Goal: Task Accomplishment & Management: Use online tool/utility

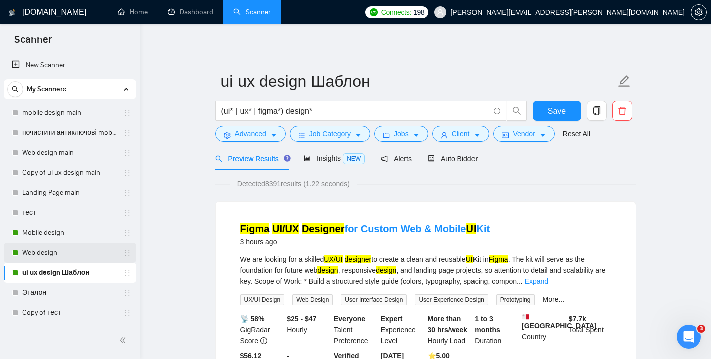
click at [38, 253] on link "Web design" at bounding box center [69, 253] width 95 height 20
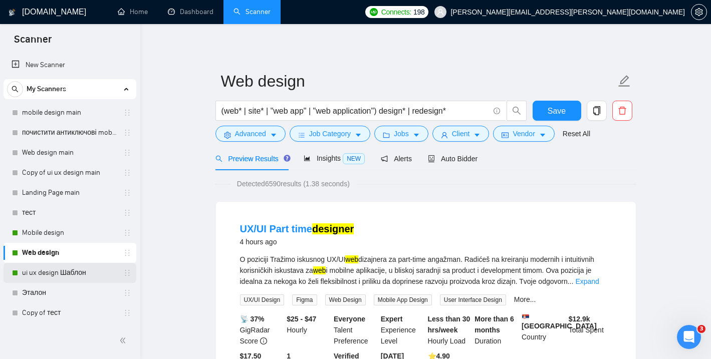
click at [41, 276] on link "ui ux design Шаблон" at bounding box center [69, 273] width 95 height 20
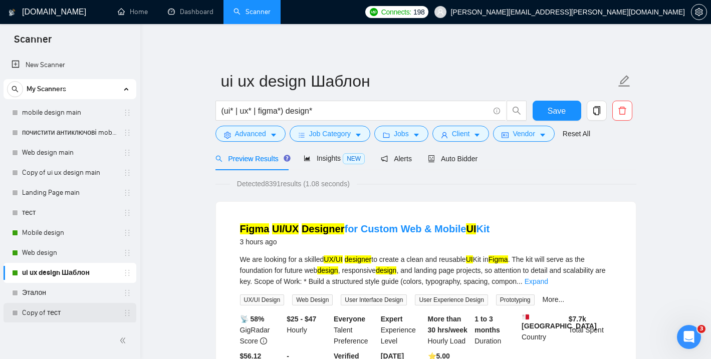
click at [44, 311] on link "Copy of тест" at bounding box center [69, 313] width 95 height 20
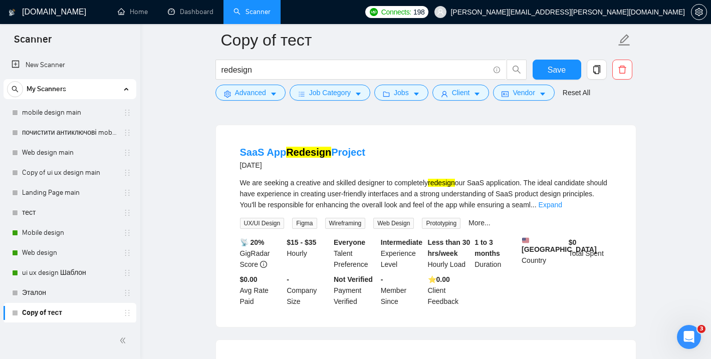
scroll to position [530, 0]
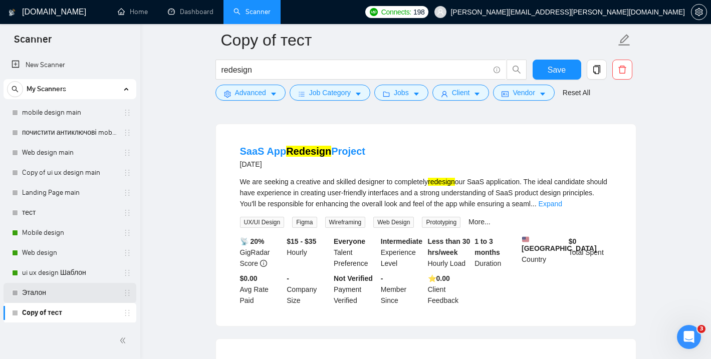
click at [41, 289] on link "Эталон" at bounding box center [69, 293] width 95 height 20
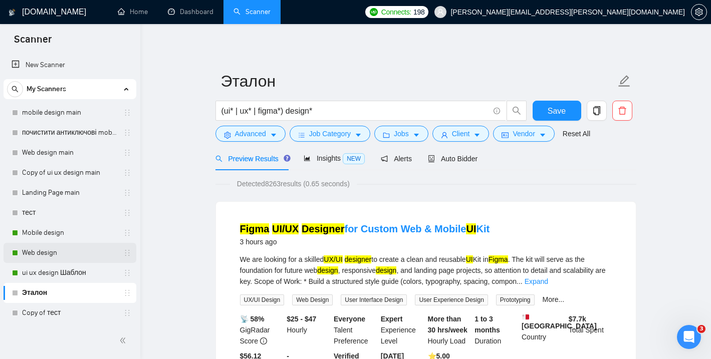
click at [49, 244] on link "Web design" at bounding box center [69, 253] width 95 height 20
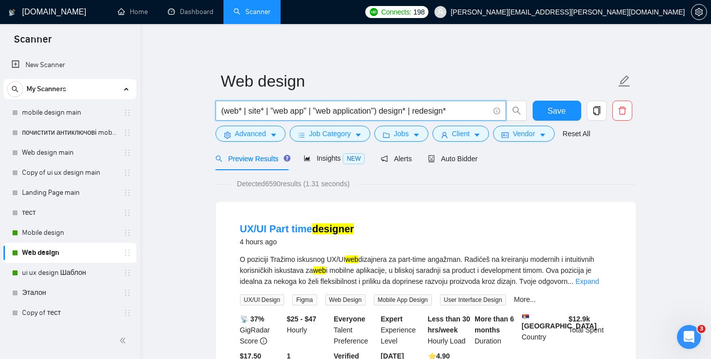
click at [458, 105] on input "(web* | site* | "web app" | "web application") design* | redesign*" at bounding box center [355, 111] width 268 height 13
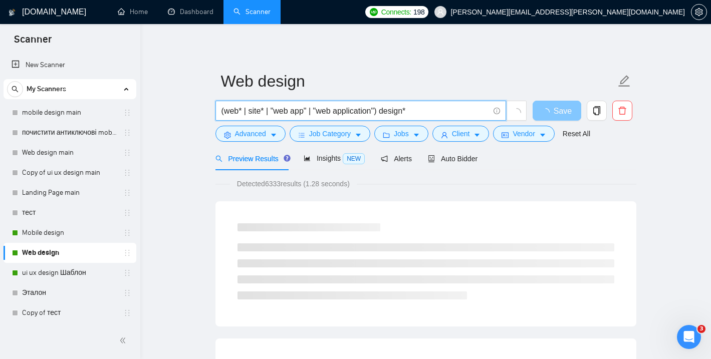
type input "(web* | site* | "web app" | "web application") design*"
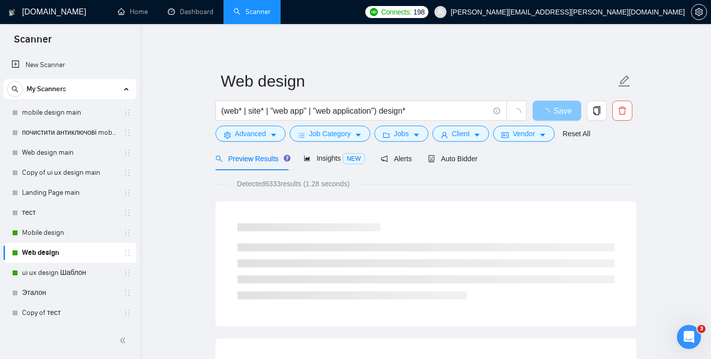
click at [557, 112] on span "Save" at bounding box center [563, 111] width 18 height 13
click at [557, 109] on span "Save" at bounding box center [563, 111] width 18 height 13
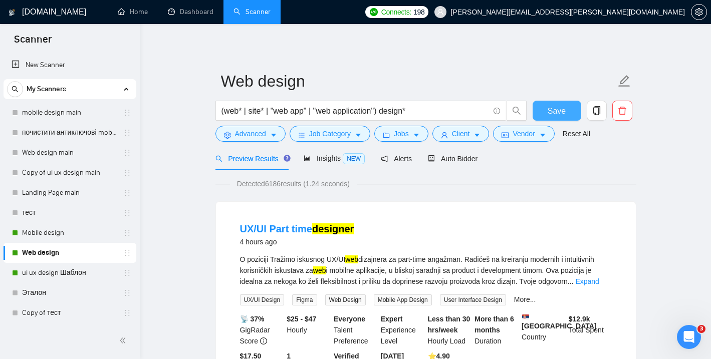
click at [557, 111] on span "Save" at bounding box center [557, 111] width 18 height 13
click at [61, 275] on link "ui ux design Шаблон" at bounding box center [69, 273] width 95 height 20
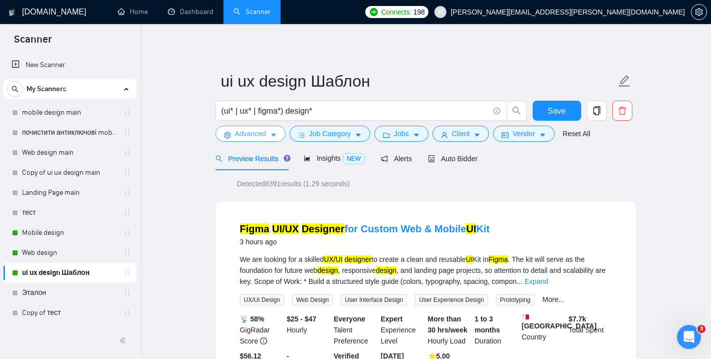
click at [268, 135] on button "Advanced" at bounding box center [250, 134] width 70 height 16
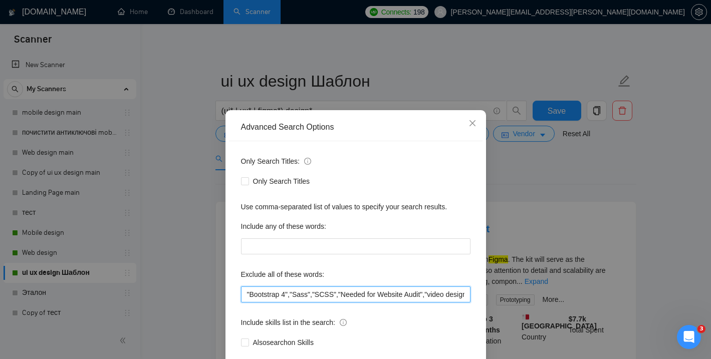
click at [247, 295] on input ""Bootstrap 4","Sass","SCSS","Needed for Website Audit","video designer","video …" at bounding box center [356, 295] width 230 height 16
paste input "UX аудит/консалтинг, no agencies"
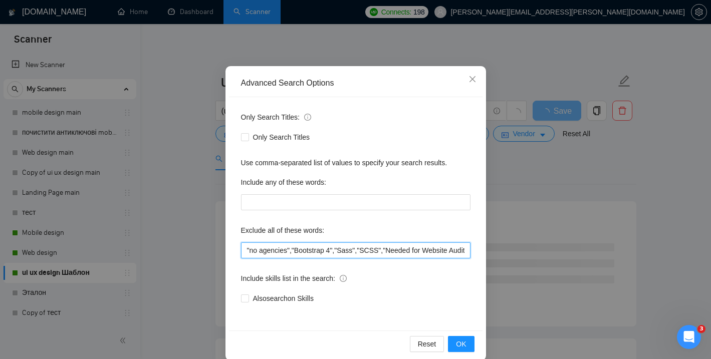
scroll to position [58, 0]
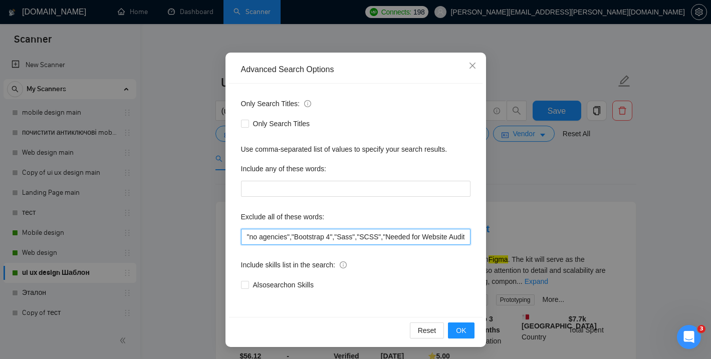
drag, startPoint x: 295, startPoint y: 239, endPoint x: 245, endPoint y: 240, distance: 50.1
click at [245, 240] on input ""no agencies","Bootstrap 4","Sass","SCSS","Needed for Website Audit","video des…" at bounding box center [356, 237] width 230 height 16
type input ""no agencies","Bootstrap 4","Sass","SCSS","Needed for Website Audit","video des…"
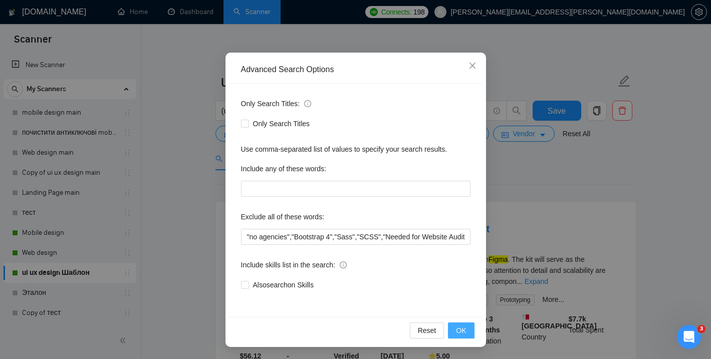
click at [453, 331] on button "OK" at bounding box center [461, 331] width 26 height 16
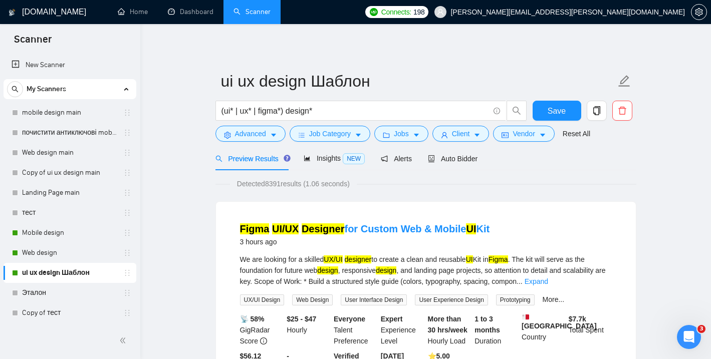
scroll to position [8, 0]
click at [564, 109] on span "Save" at bounding box center [557, 111] width 18 height 13
click at [59, 253] on link "Web design" at bounding box center [69, 253] width 95 height 20
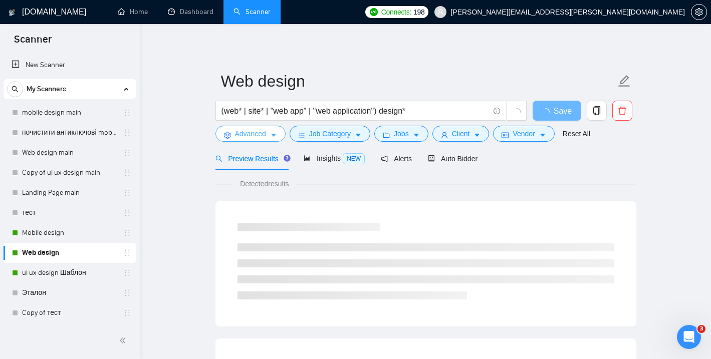
click at [275, 136] on icon "caret-down" at bounding box center [273, 135] width 7 height 7
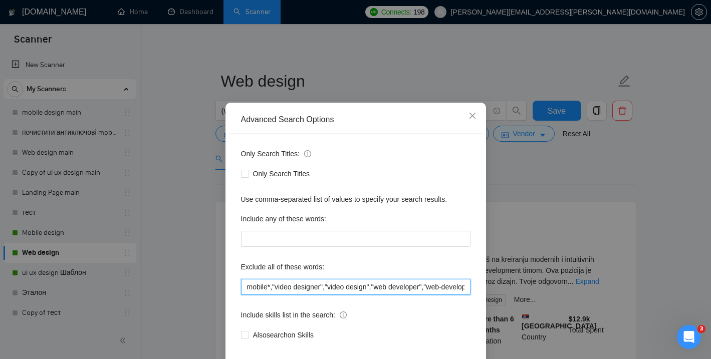
click at [246, 293] on input "mobile*,"video designer","video design","web developer","web-developer","design…" at bounding box center [356, 287] width 230 height 16
click at [274, 295] on input "mobile*,"video designer","video design","web developer","web-developer","design…" at bounding box center [356, 287] width 230 height 16
paste input "no agencies",""
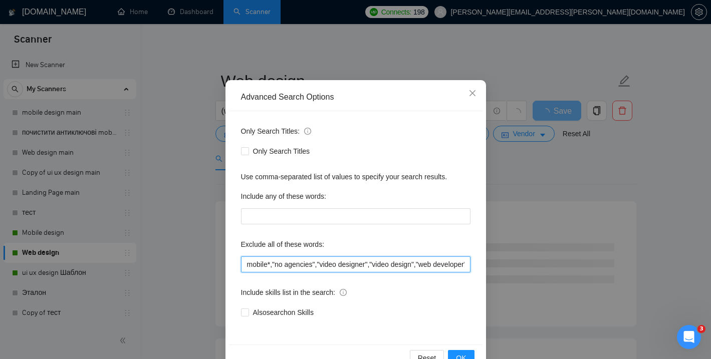
scroll to position [58, 0]
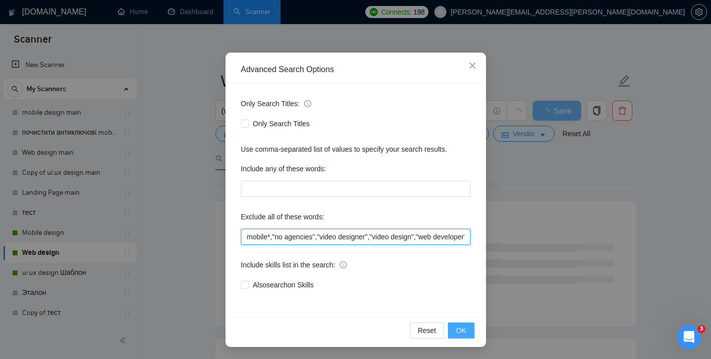
type input "mobile*,"no agencies","video designer","video design","web developer","web-deve…"
click at [464, 329] on span "OK" at bounding box center [461, 330] width 10 height 11
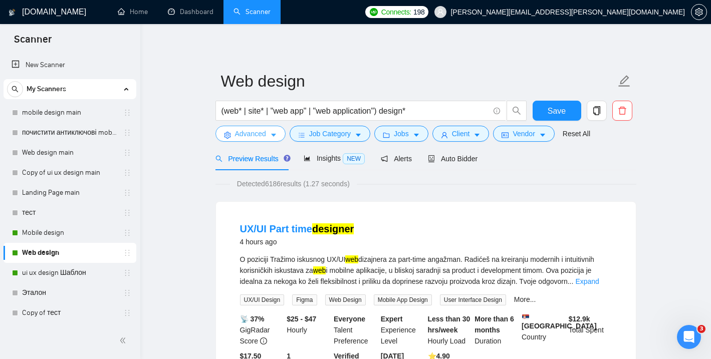
scroll to position [0, 0]
click at [557, 113] on span "Save" at bounding box center [557, 111] width 18 height 13
click at [72, 239] on link "Mobile design" at bounding box center [69, 233] width 95 height 20
